Goal: Find specific page/section: Find specific page/section

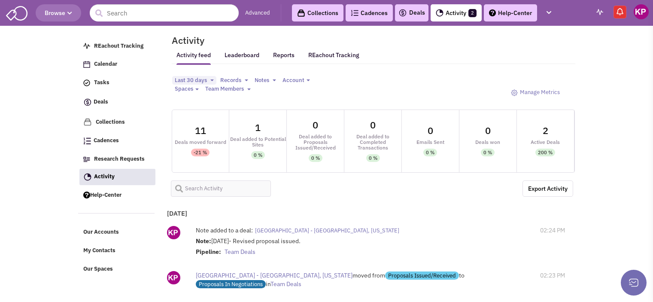
select select
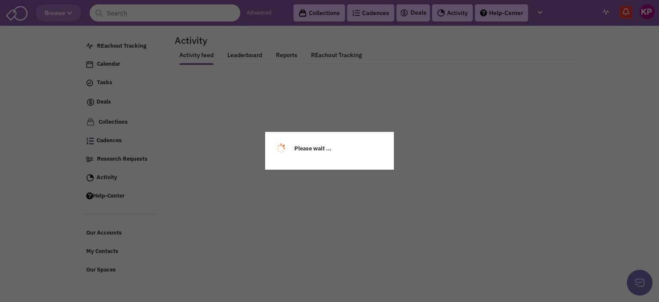
select select
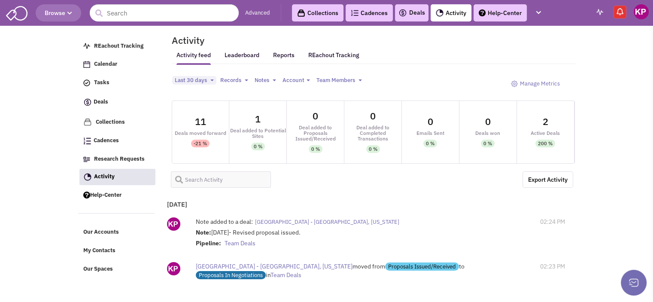
select select
click at [413, 14] on link "Deals" at bounding box center [411, 13] width 27 height 10
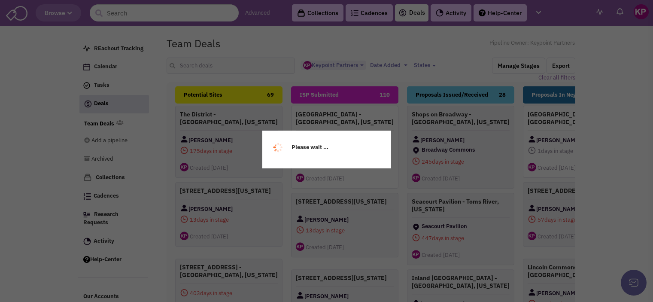
select select "1896"
select select
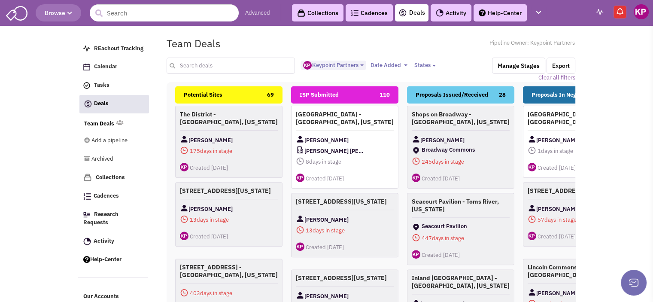
click at [199, 64] on input "text" at bounding box center [230, 65] width 129 height 16
type input "nashua"
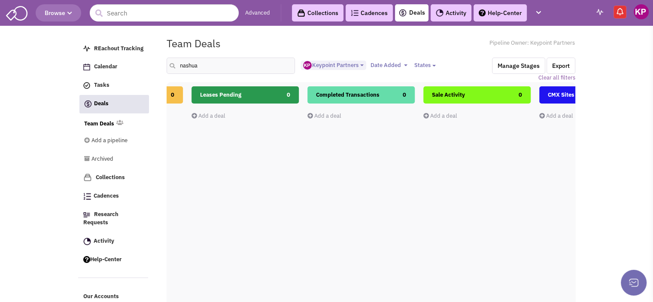
drag, startPoint x: 511, startPoint y: 139, endPoint x: 107, endPoint y: 1, distance: 426.8
click at [107, 1] on body "Browse Advanced Collections Cadences 0 Deals Activity Help-Center Calendar" at bounding box center [326, 199] width 653 height 399
